Goal: Information Seeking & Learning: Check status

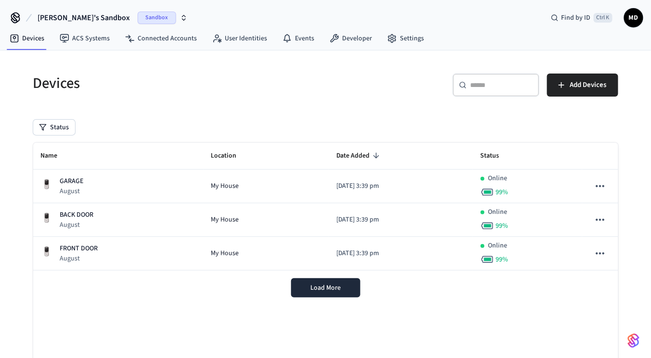
click at [69, 23] on span "Brett's Sandbox" at bounding box center [84, 18] width 92 height 12
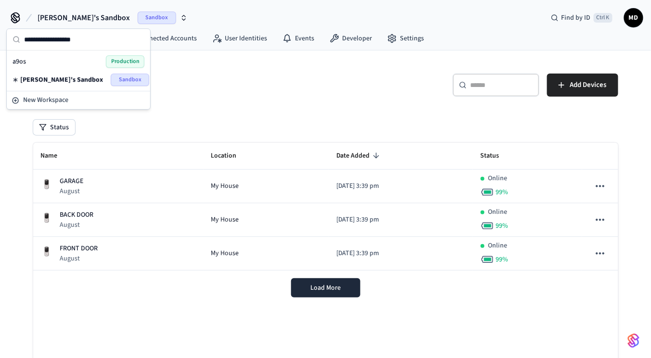
click at [95, 59] on div "a9os Production" at bounding box center [79, 61] width 132 height 13
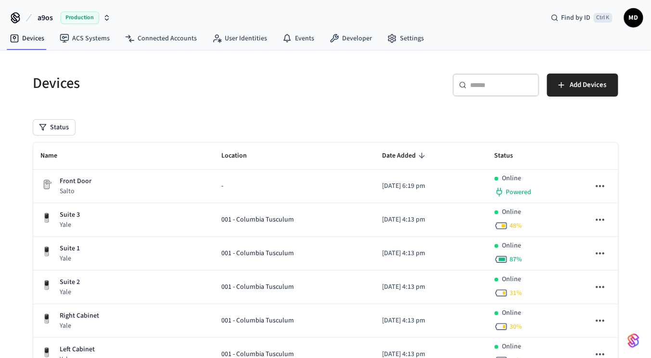
scroll to position [104, 0]
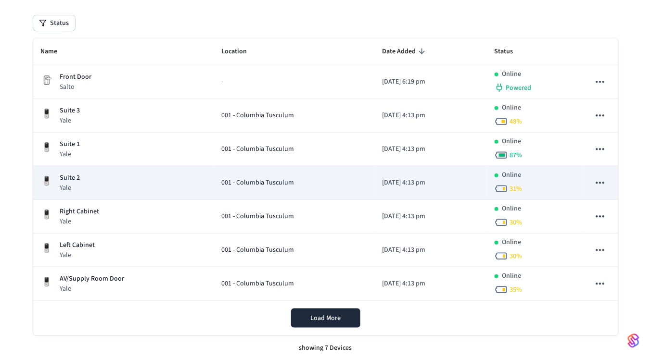
click at [289, 182] on div "001 - Columbia Tusculum" at bounding box center [293, 183] width 145 height 10
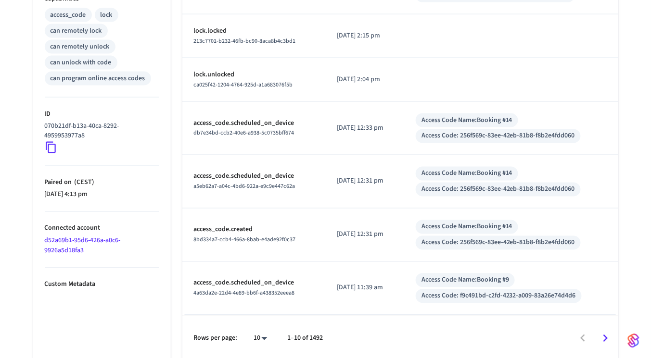
scroll to position [407, 0]
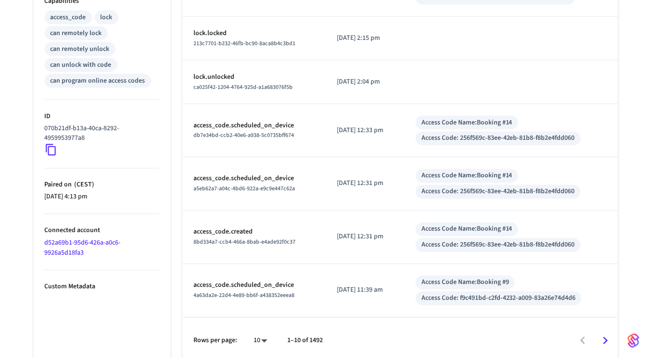
scroll to position [104, 0]
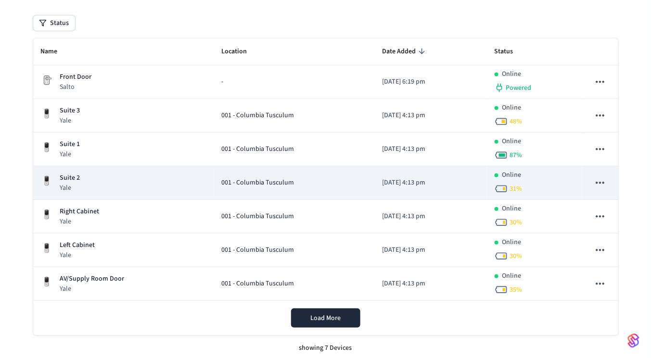
click at [130, 191] on div "Suite 2 Yale" at bounding box center [123, 183] width 165 height 20
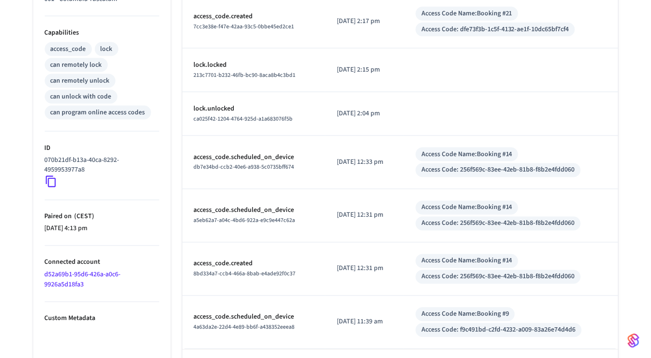
scroll to position [409, 0]
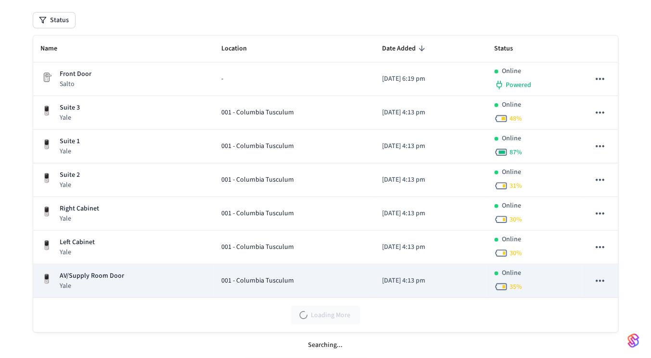
scroll to position [104, 0]
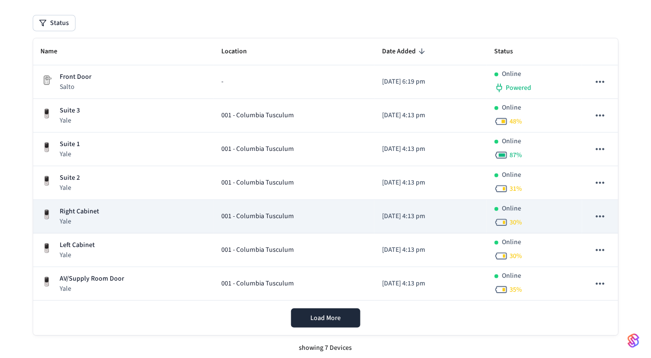
click at [132, 216] on div "Right Cabinet Yale" at bounding box center [123, 217] width 165 height 20
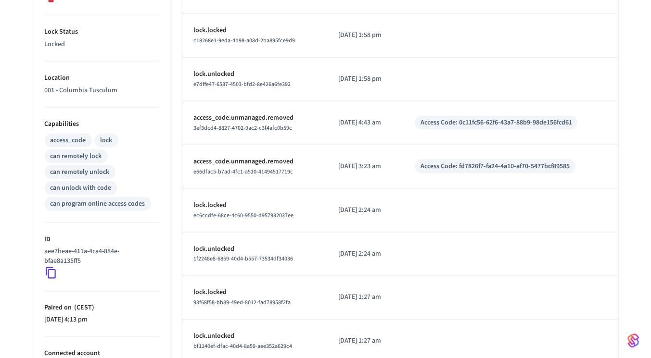
scroll to position [352, 0]
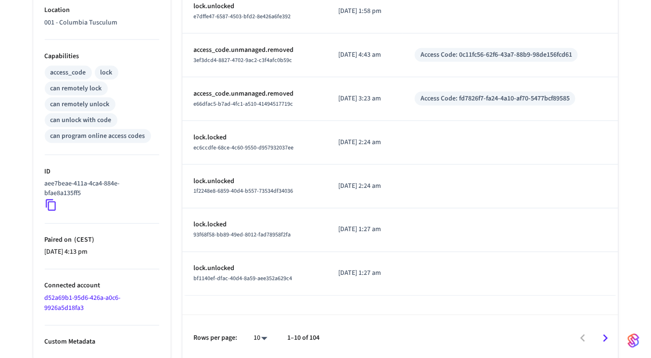
scroll to position [104, 0]
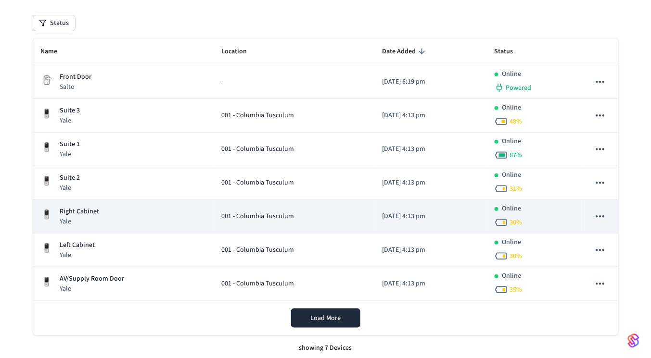
click at [122, 207] on div "Right Cabinet Yale" at bounding box center [123, 217] width 165 height 20
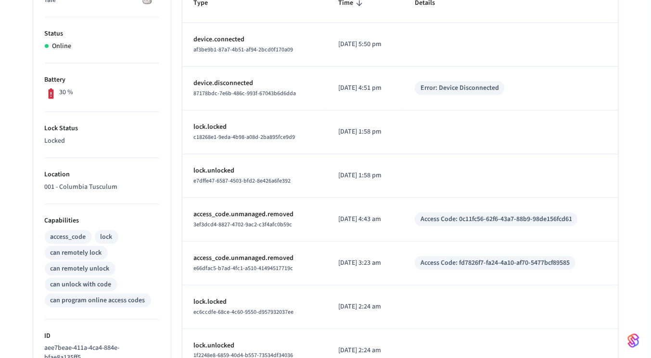
scroll to position [352, 0]
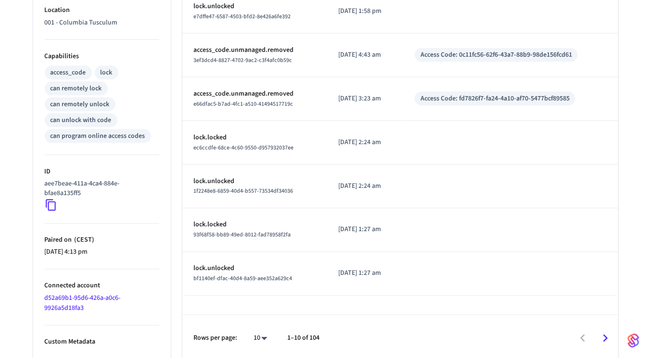
scroll to position [104, 0]
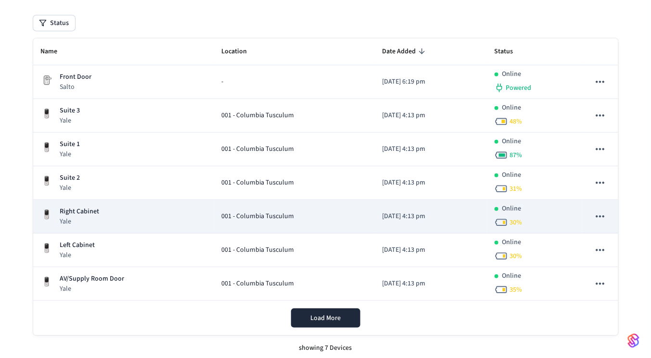
click at [97, 223] on p "Yale" at bounding box center [79, 222] width 39 height 10
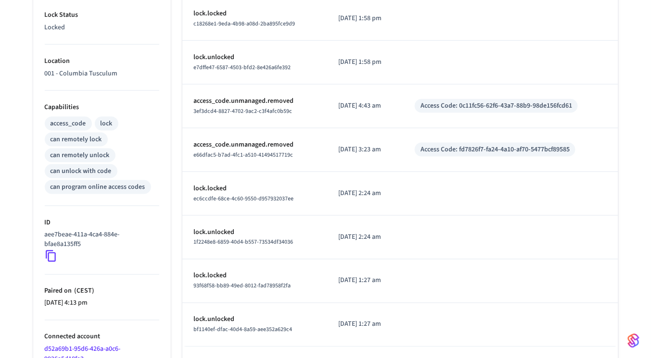
scroll to position [352, 0]
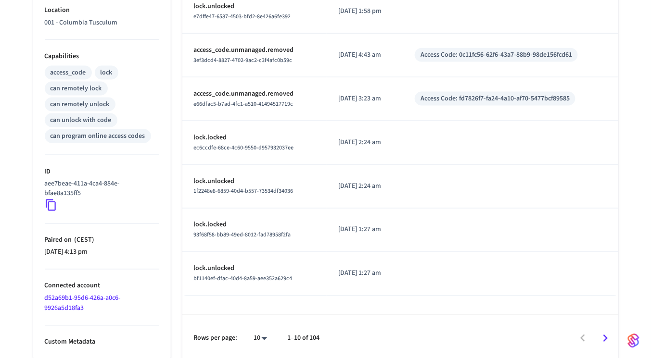
scroll to position [104, 0]
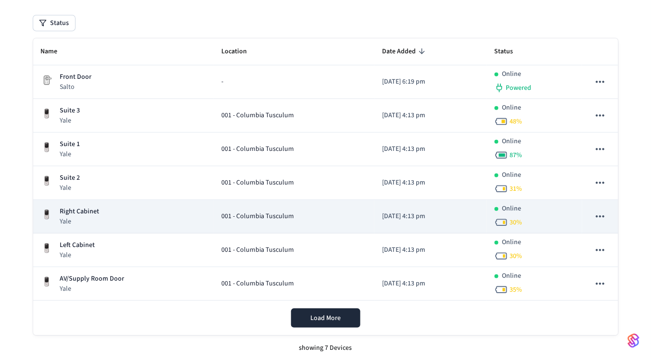
click at [101, 204] on td "Right Cabinet Yale" at bounding box center [123, 217] width 181 height 34
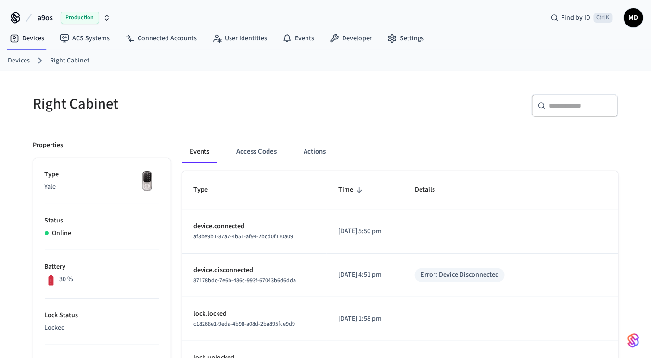
scroll to position [104, 0]
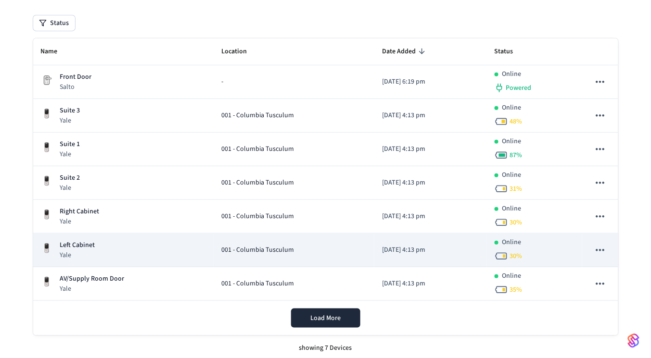
click at [98, 259] on td "Left Cabinet Yale" at bounding box center [123, 251] width 181 height 34
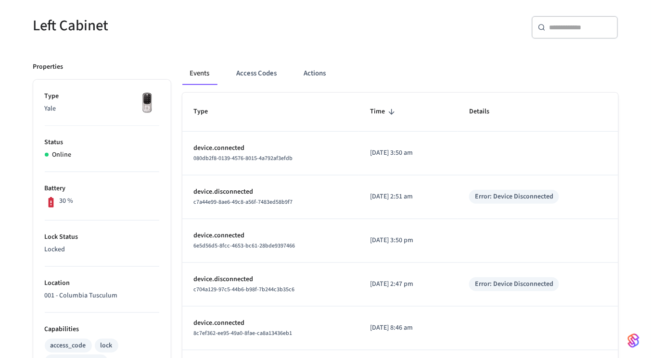
scroll to position [78, 0]
click at [247, 80] on button "Access Codes" at bounding box center [257, 74] width 56 height 23
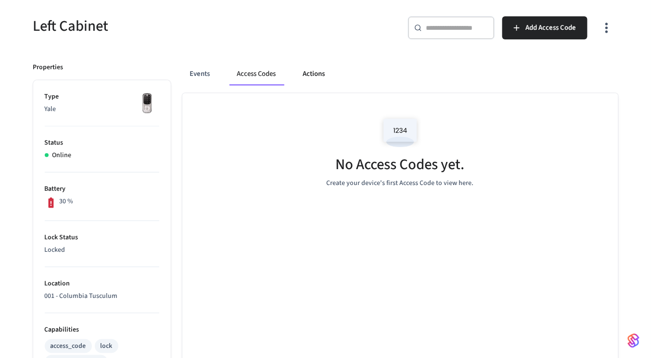
click at [298, 74] on button "Actions" at bounding box center [314, 74] width 38 height 23
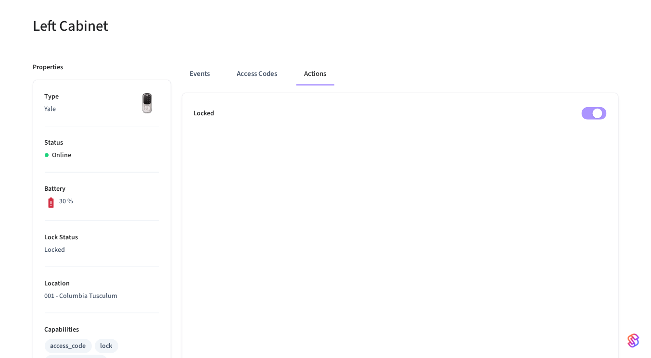
click at [219, 72] on div "Events Access Codes Actions" at bounding box center [400, 74] width 436 height 23
click at [201, 74] on button "Events" at bounding box center [200, 74] width 36 height 23
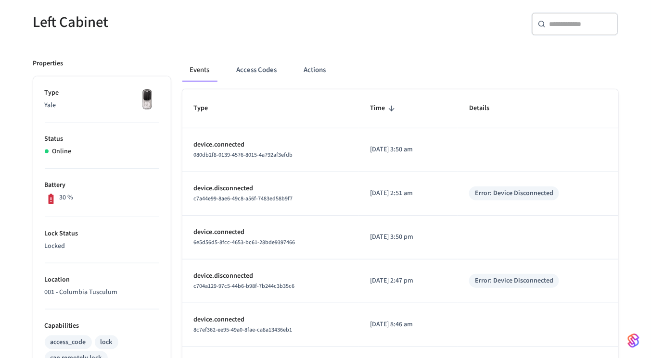
scroll to position [78, 0]
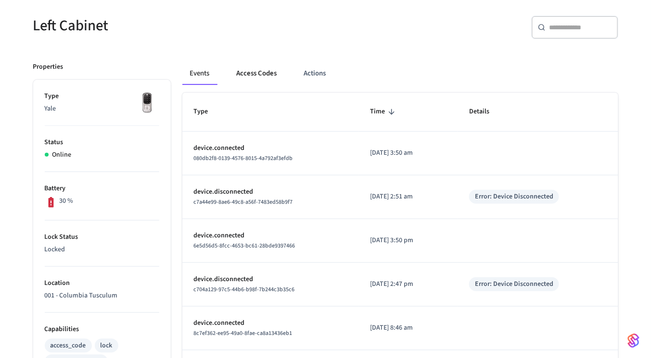
click at [244, 74] on button "Access Codes" at bounding box center [257, 73] width 56 height 23
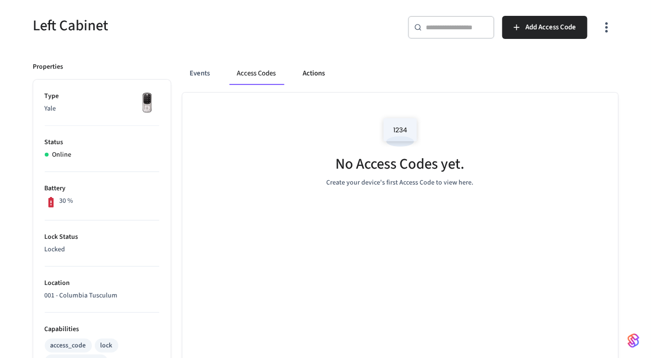
click at [304, 63] on button "Actions" at bounding box center [314, 73] width 38 height 23
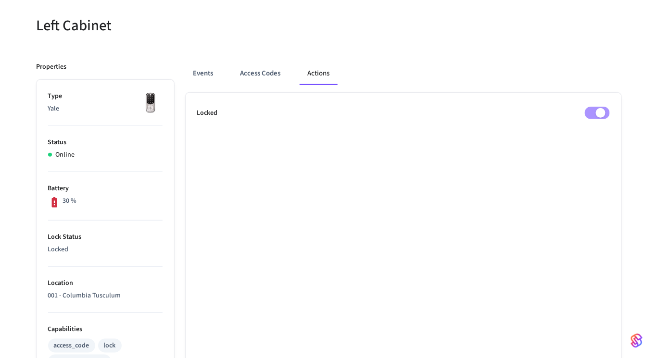
scroll to position [0, 0]
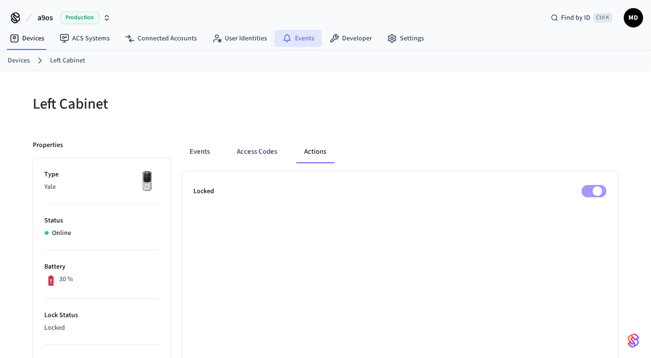
click at [284, 45] on link "Events" at bounding box center [298, 38] width 47 height 17
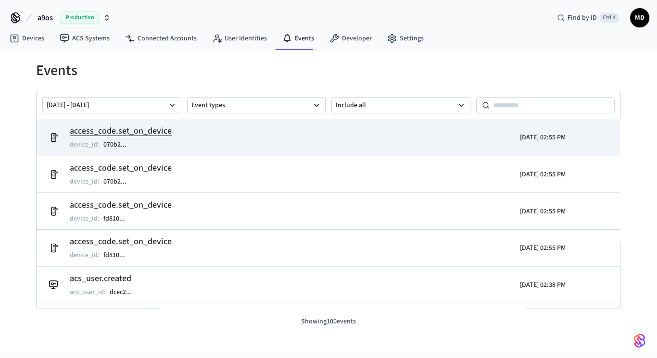
click at [389, 139] on td "access_code.set_on_device device_id : 070b2 ..." at bounding box center [233, 137] width 379 height 27
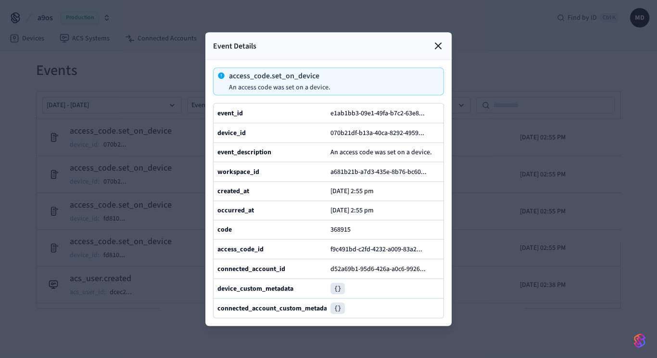
click at [496, 61] on div at bounding box center [328, 179] width 657 height 358
drag, startPoint x: 528, startPoint y: 250, endPoint x: 472, endPoint y: 118, distance: 142.9
click at [472, 118] on div at bounding box center [328, 179] width 657 height 358
click at [433, 40] on icon at bounding box center [438, 46] width 12 height 12
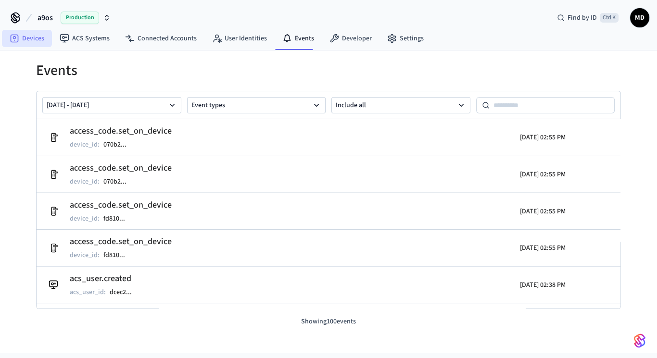
click at [37, 35] on link "Devices" at bounding box center [27, 38] width 50 height 17
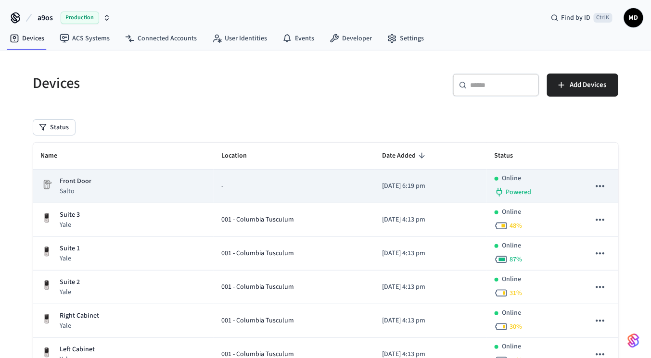
scroll to position [104, 0]
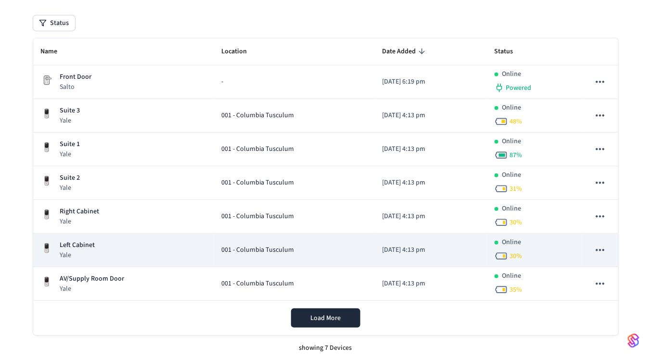
click at [132, 236] on td "Left Cabinet Yale" at bounding box center [123, 251] width 181 height 34
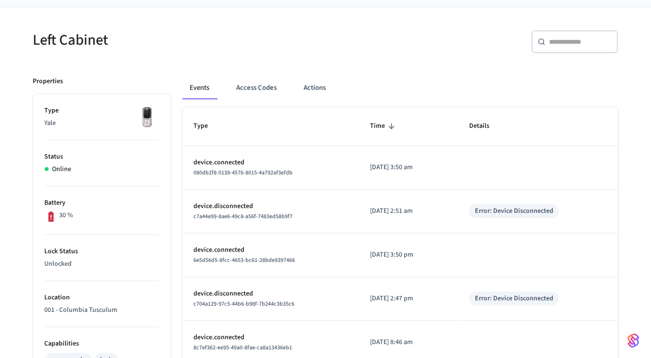
scroll to position [60, 0]
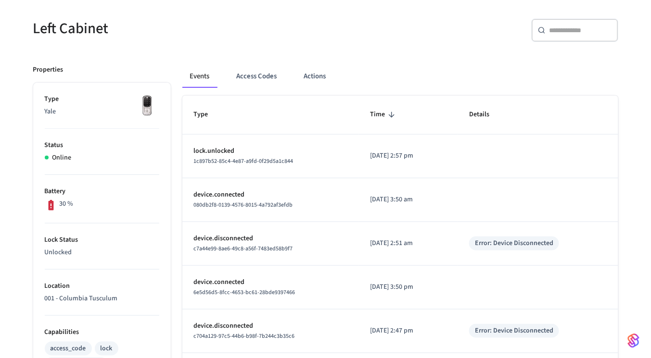
scroll to position [75, 0]
click at [255, 66] on button "Access Codes" at bounding box center [257, 77] width 56 height 23
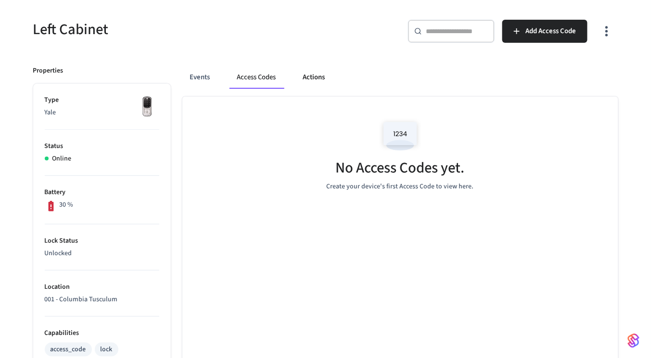
click at [301, 81] on button "Actions" at bounding box center [314, 77] width 38 height 23
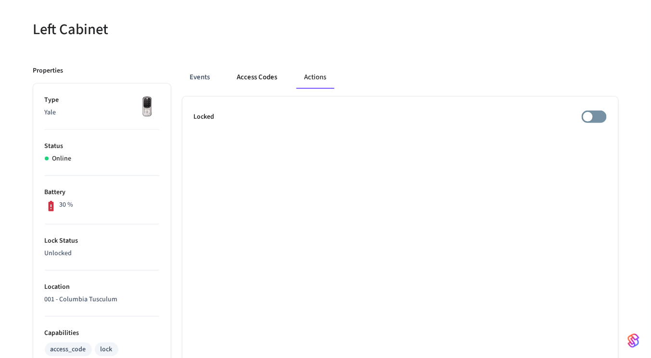
click at [252, 84] on button "Access Codes" at bounding box center [257, 77] width 56 height 23
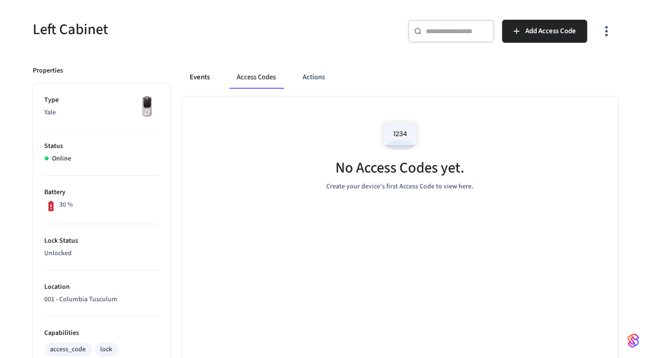
click at [208, 83] on button "Events" at bounding box center [200, 77] width 36 height 23
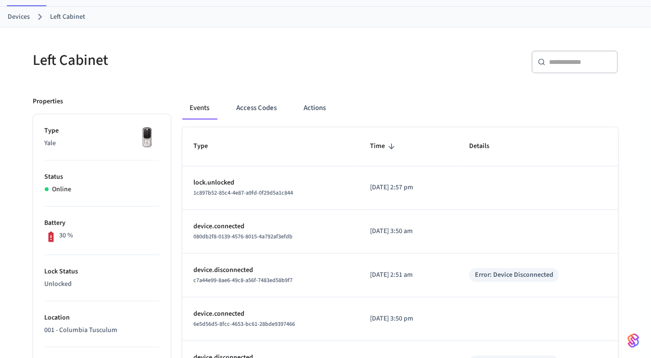
scroll to position [0, 0]
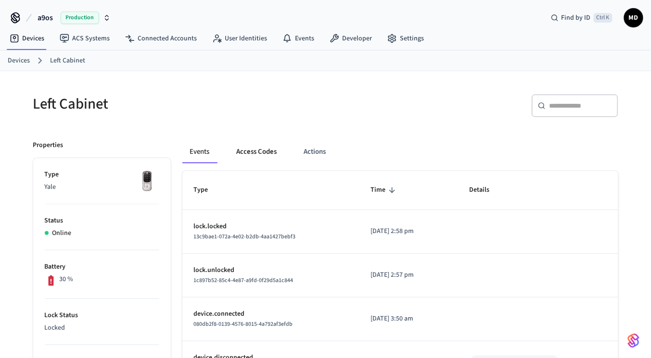
click at [263, 149] on button "Access Codes" at bounding box center [257, 151] width 56 height 23
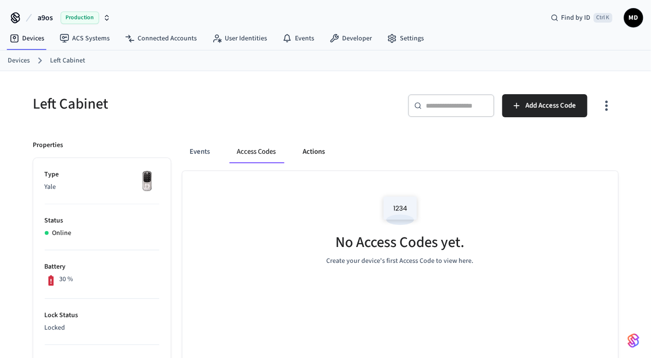
click at [309, 153] on button "Actions" at bounding box center [314, 151] width 38 height 23
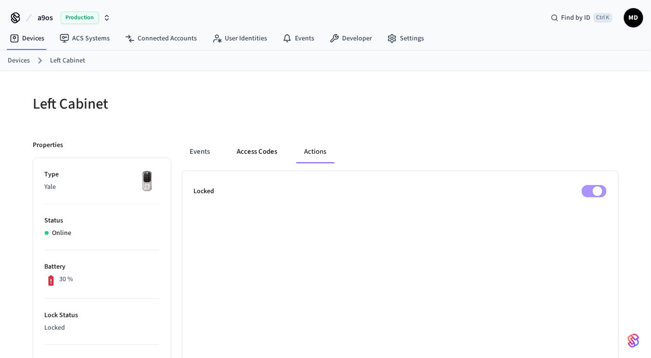
click at [261, 160] on button "Access Codes" at bounding box center [257, 151] width 56 height 23
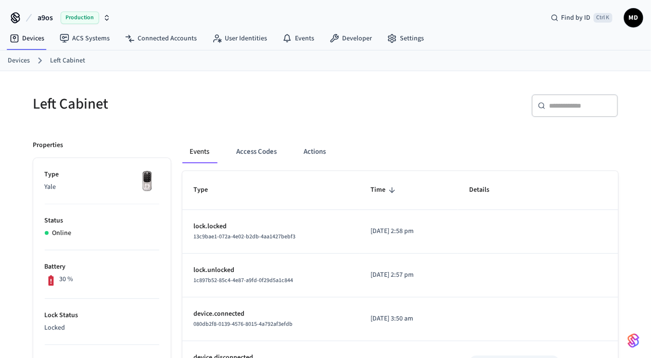
scroll to position [44, 0]
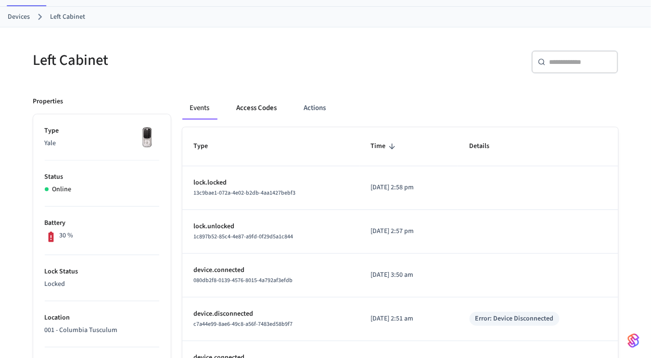
click at [249, 116] on button "Access Codes" at bounding box center [257, 108] width 56 height 23
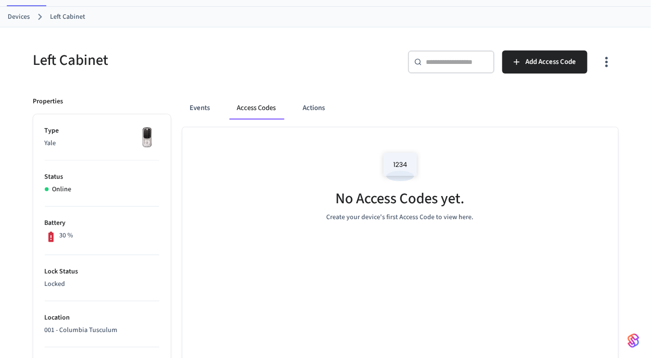
scroll to position [0, 0]
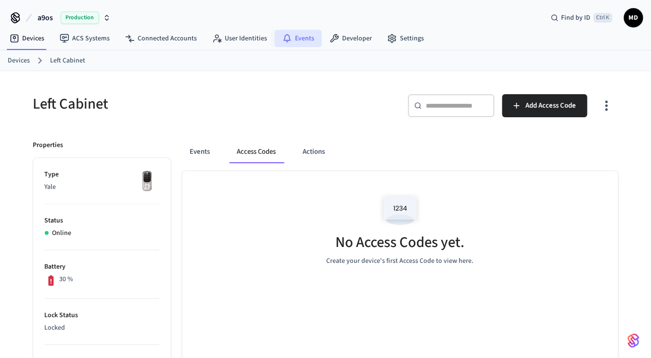
click at [294, 43] on link "Events" at bounding box center [298, 38] width 47 height 17
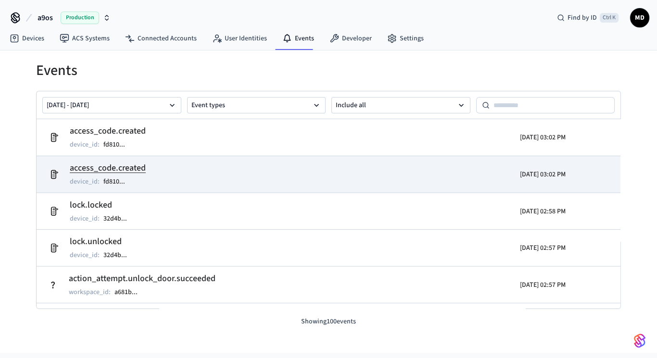
click at [303, 180] on td "access_code.created device_id : fd810 ..." at bounding box center [233, 174] width 379 height 27
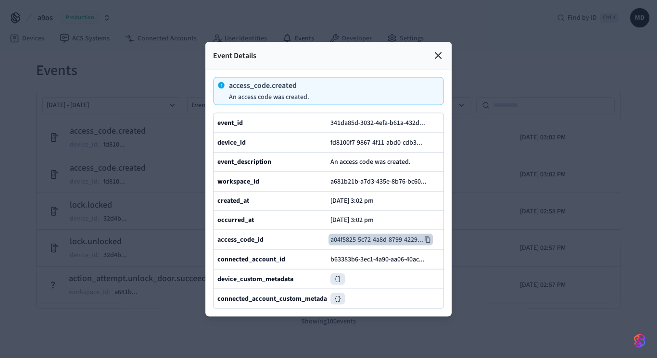
click at [372, 244] on button "a04f5825-5c72-4a8d-8799-4229 ..." at bounding box center [381, 240] width 104 height 12
click at [507, 53] on div at bounding box center [328, 179] width 657 height 358
click at [433, 42] on div "Event Details" at bounding box center [328, 55] width 246 height 27
click at [434, 50] on icon at bounding box center [438, 56] width 12 height 12
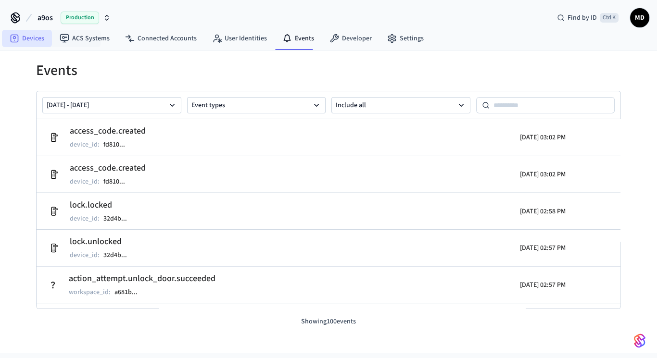
click at [49, 38] on link "Devices" at bounding box center [27, 38] width 50 height 17
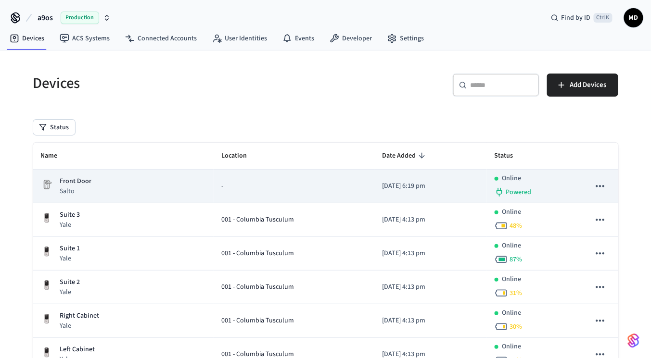
click at [214, 173] on td "-" at bounding box center [294, 187] width 161 height 34
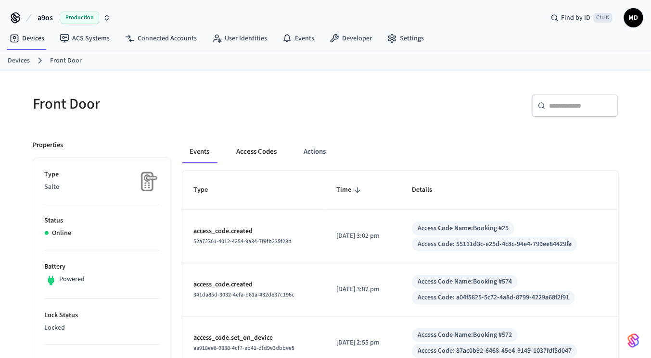
click at [248, 149] on button "Access Codes" at bounding box center [257, 151] width 56 height 23
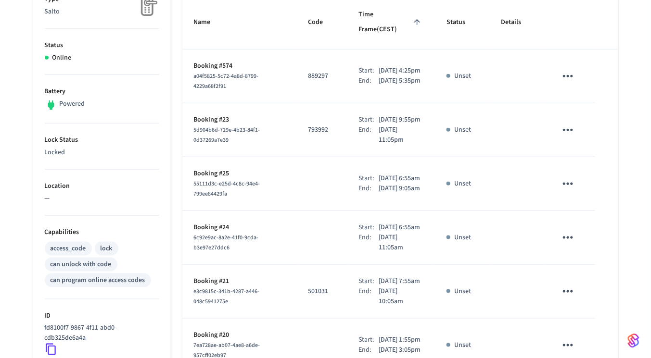
scroll to position [121, 0]
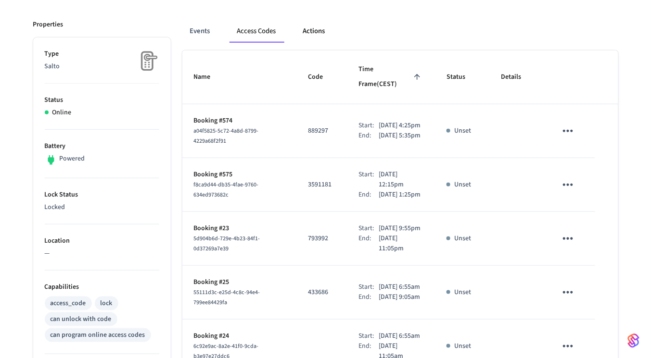
click at [300, 32] on button "Actions" at bounding box center [314, 31] width 38 height 23
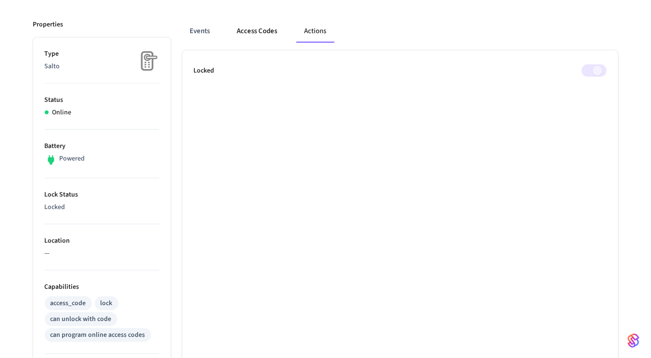
click at [272, 38] on button "Access Codes" at bounding box center [257, 31] width 56 height 23
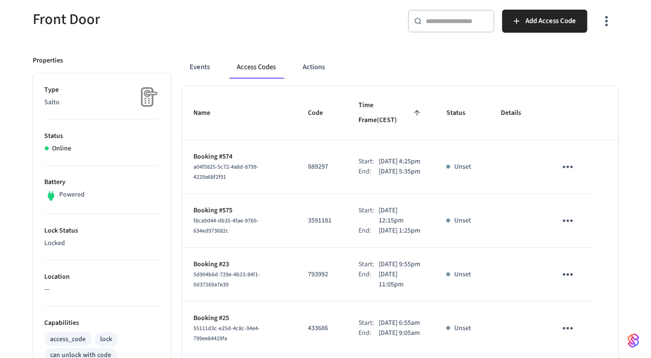
scroll to position [0, 0]
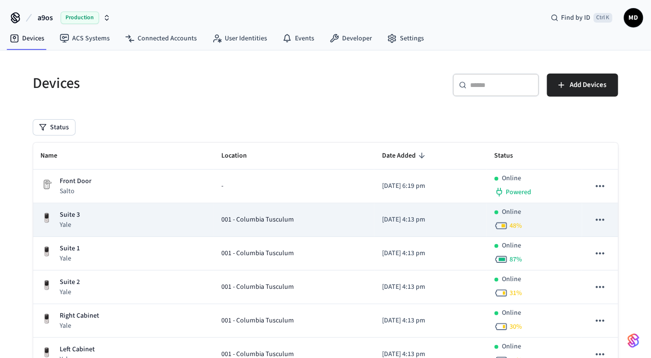
scroll to position [104, 0]
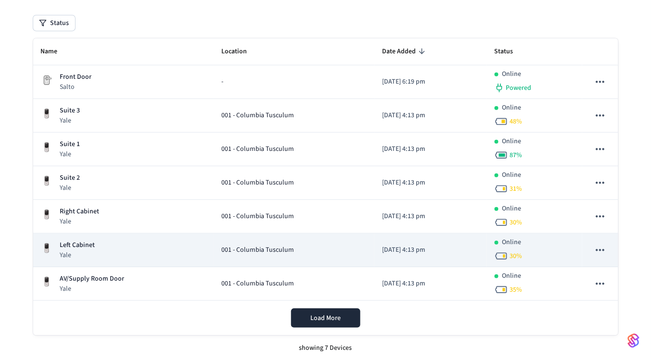
click at [122, 237] on td "Left Cabinet Yale" at bounding box center [123, 251] width 181 height 34
click at [124, 250] on div "Left Cabinet Yale" at bounding box center [123, 251] width 165 height 20
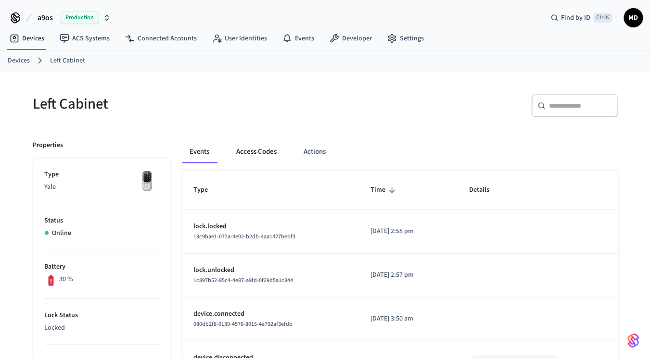
click at [254, 156] on button "Access Codes" at bounding box center [257, 151] width 56 height 23
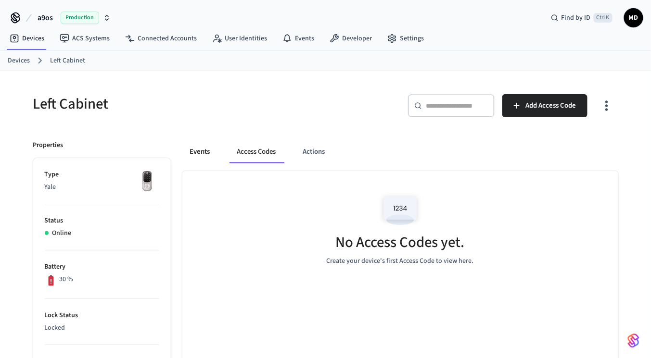
click at [212, 145] on button "Events" at bounding box center [200, 151] width 36 height 23
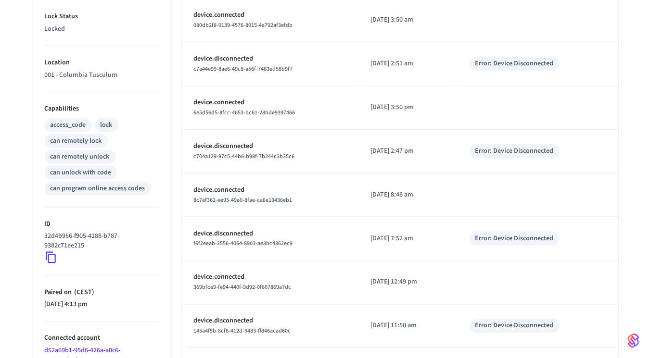
scroll to position [300, 0]
click at [265, 131] on td "device.disconnected c704a129-97c5-44b6-b98f-7b244c3b35c6" at bounding box center [270, 151] width 177 height 44
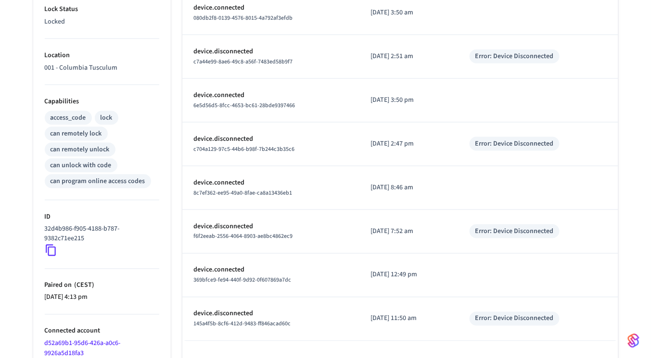
scroll to position [306, 0]
